Goal: Information Seeking & Learning: Learn about a topic

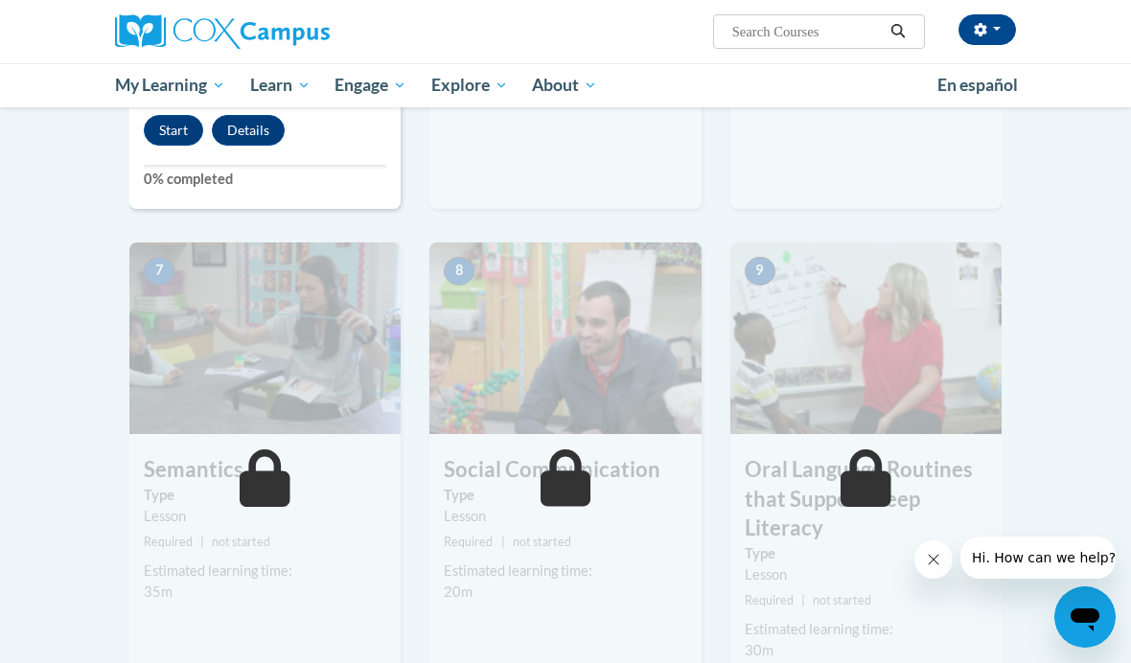
scroll to position [1069, 0]
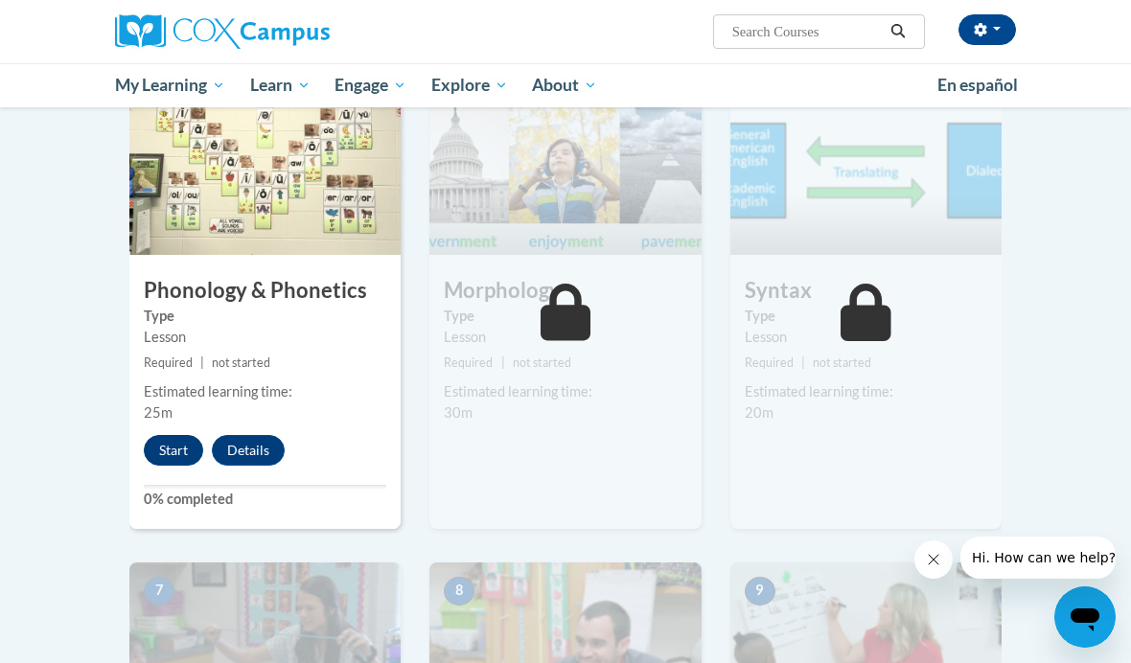
click at [193, 442] on button "Start" at bounding box center [173, 450] width 59 height 31
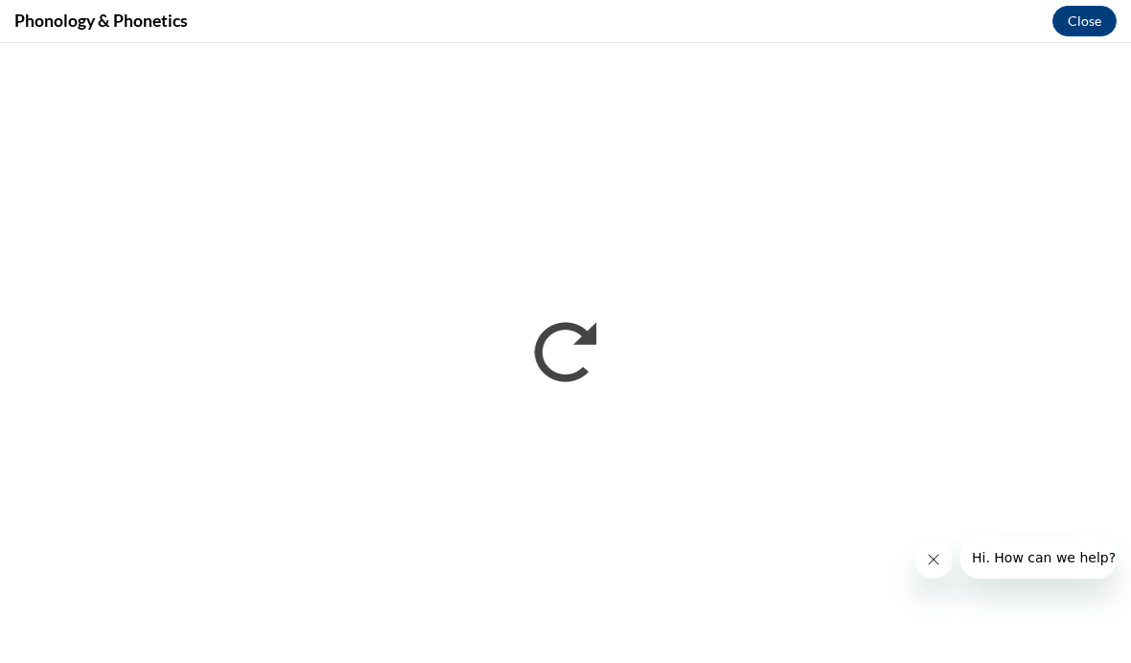
scroll to position [0, 0]
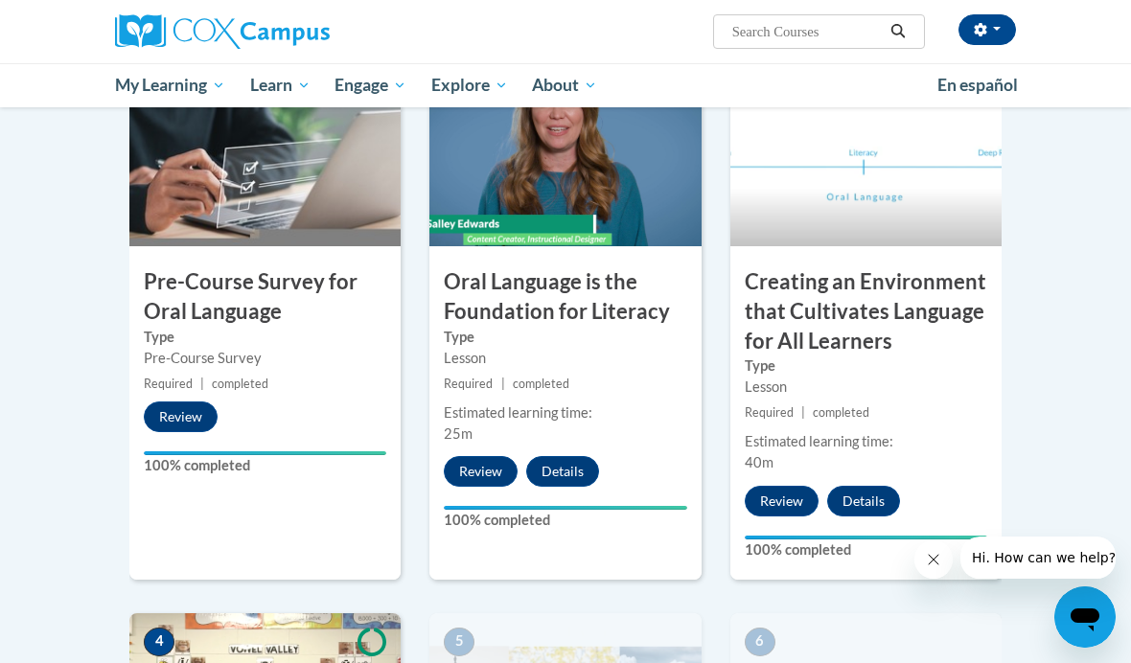
scroll to position [518, 0]
